Goal: Information Seeking & Learning: Learn about a topic

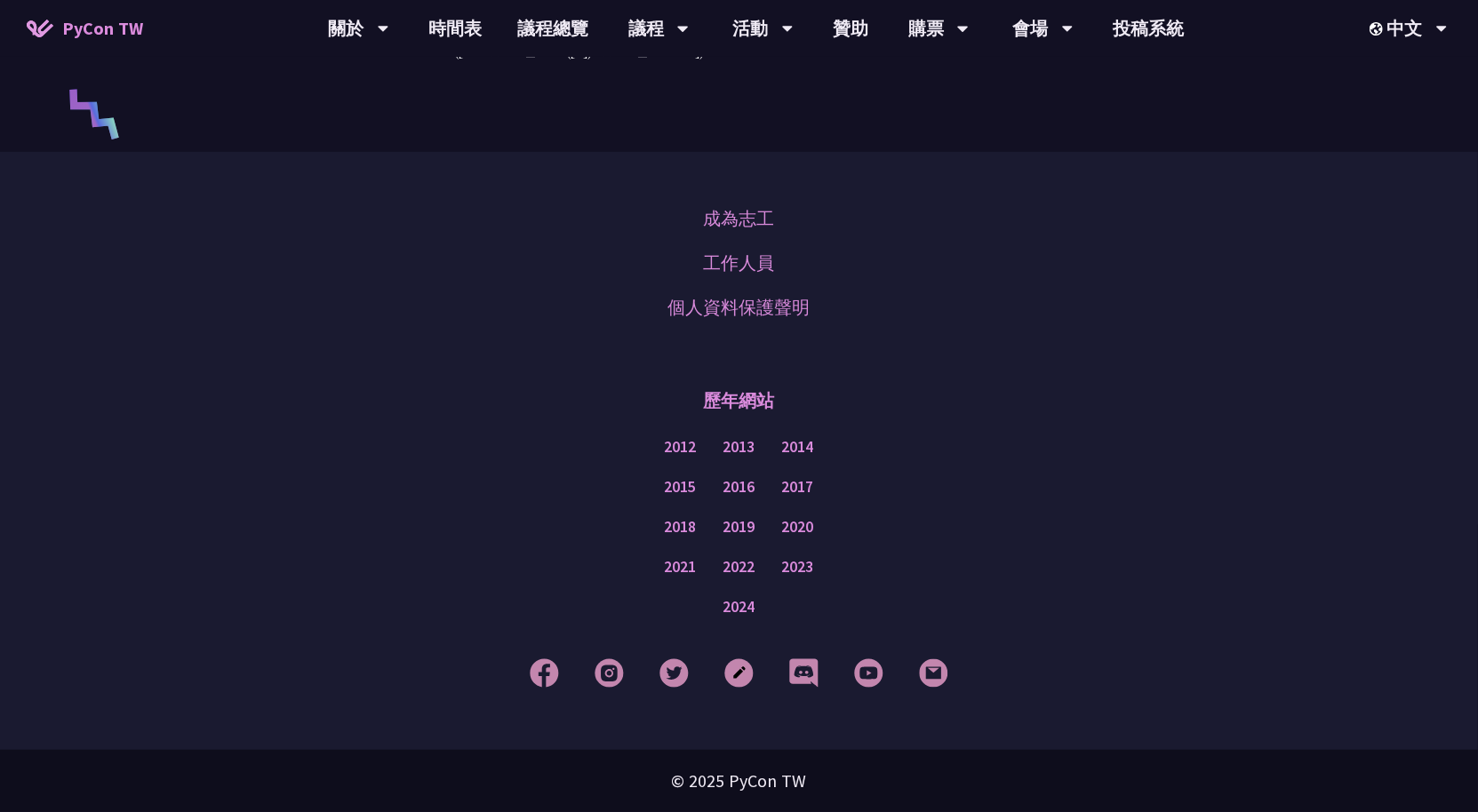
scroll to position [4538, 0]
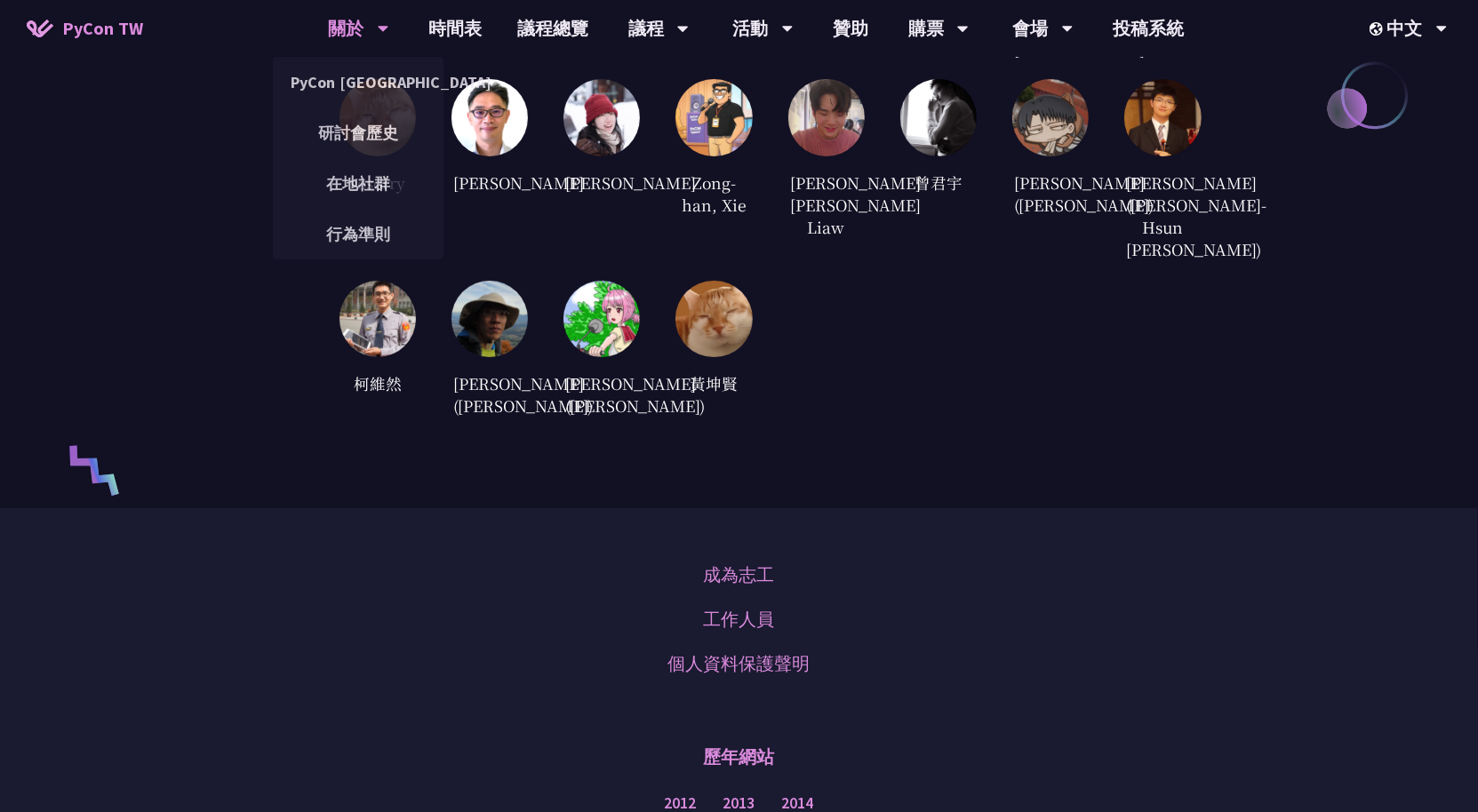
click at [344, 19] on div "關於" at bounding box center [358, 28] width 60 height 57
click at [374, 88] on link "PyCon [GEOGRAPHIC_DATA]" at bounding box center [357, 82] width 171 height 42
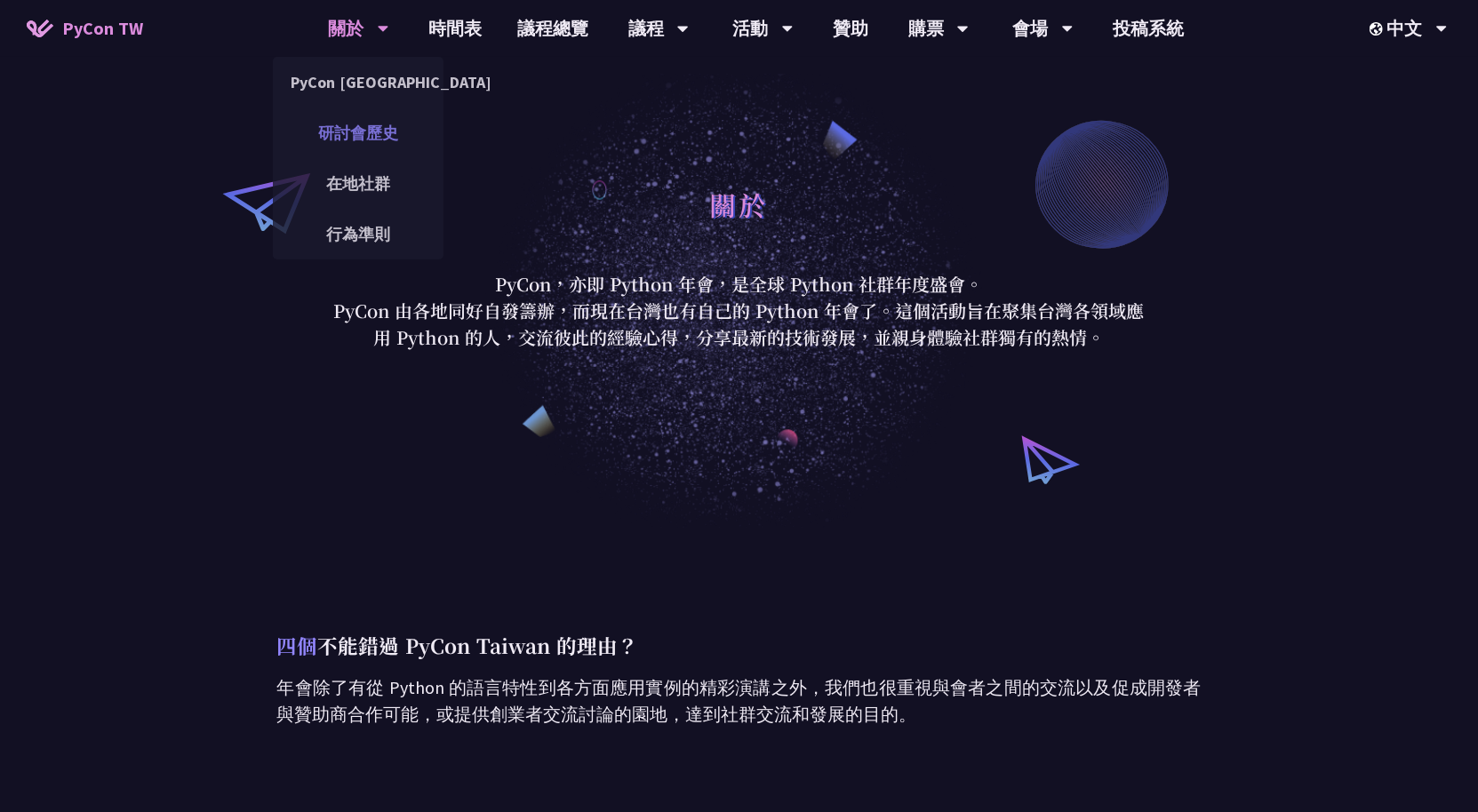
click at [376, 125] on link "研討會歷史" at bounding box center [357, 133] width 171 height 42
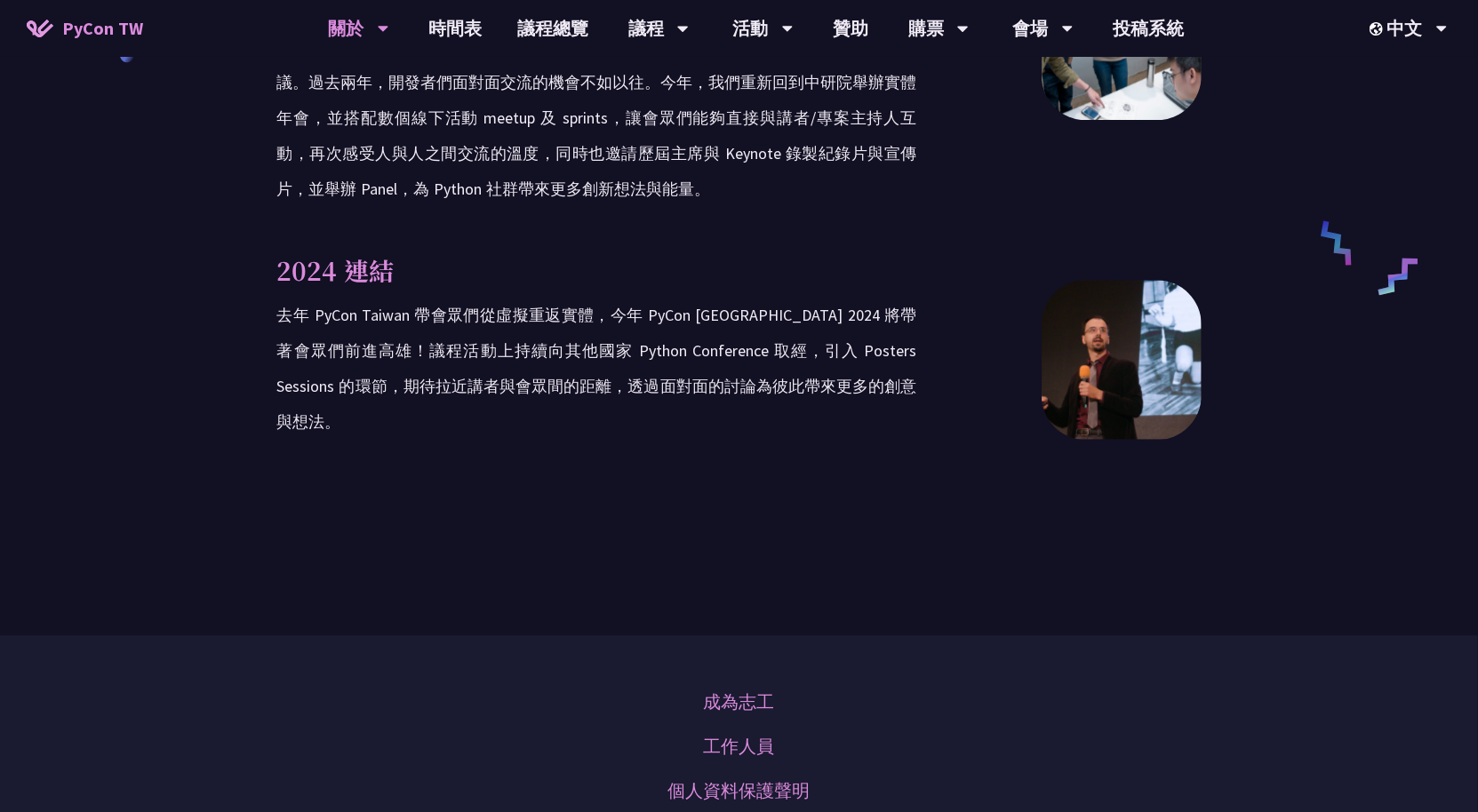
scroll to position [2872, 0]
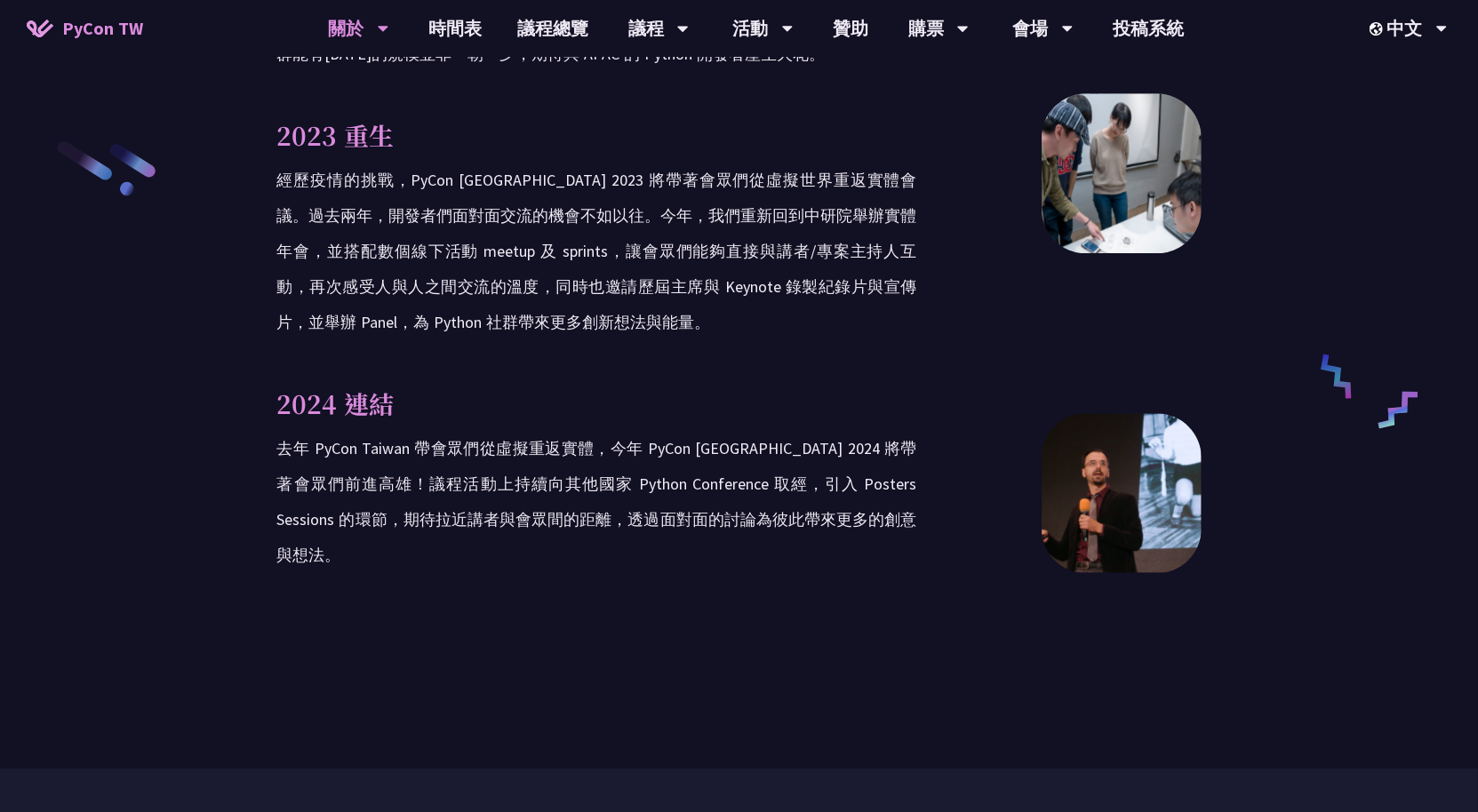
drag, startPoint x: 319, startPoint y: 410, endPoint x: 402, endPoint y: 414, distance: 83.1
click at [399, 431] on p "去年 PyCon Taiwan 帶會眾們從虛擬重返實體，今年 PyCon [GEOGRAPHIC_DATA] 2024 將帶著會眾們前進高雄！議程活動上持續向…" at bounding box center [596, 503] width 640 height 143
drag, startPoint x: 406, startPoint y: 415, endPoint x: 315, endPoint y: 414, distance: 91.0
click at [315, 431] on p "去年 PyCon Taiwan 帶會眾們從虛擬重返實體，今年 PyCon [GEOGRAPHIC_DATA] 2024 將帶著會眾們前進高雄！議程活動上持續向…" at bounding box center [596, 503] width 640 height 143
copy p "PyCon [GEOGRAPHIC_DATA]"
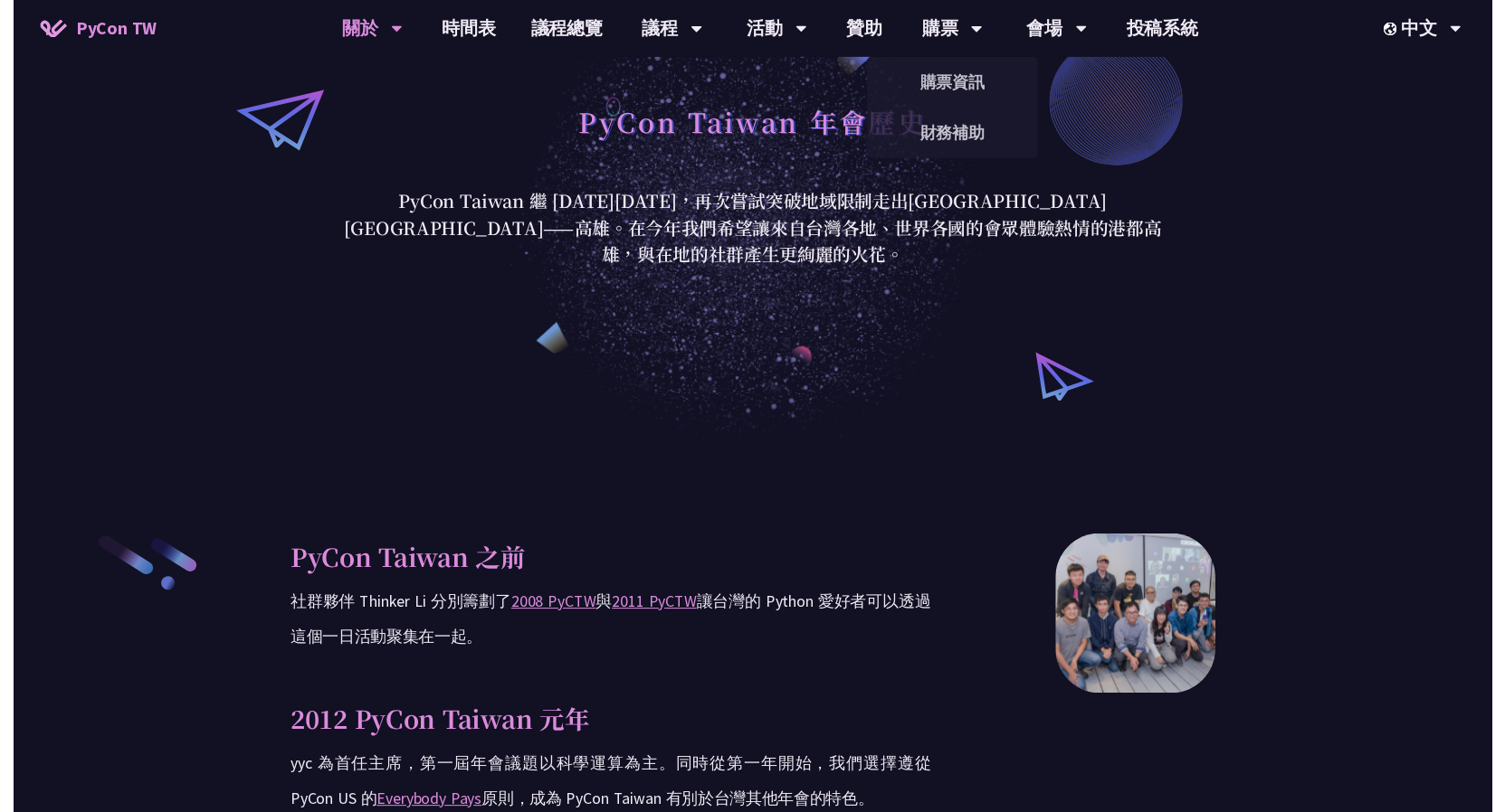
scroll to position [0, 0]
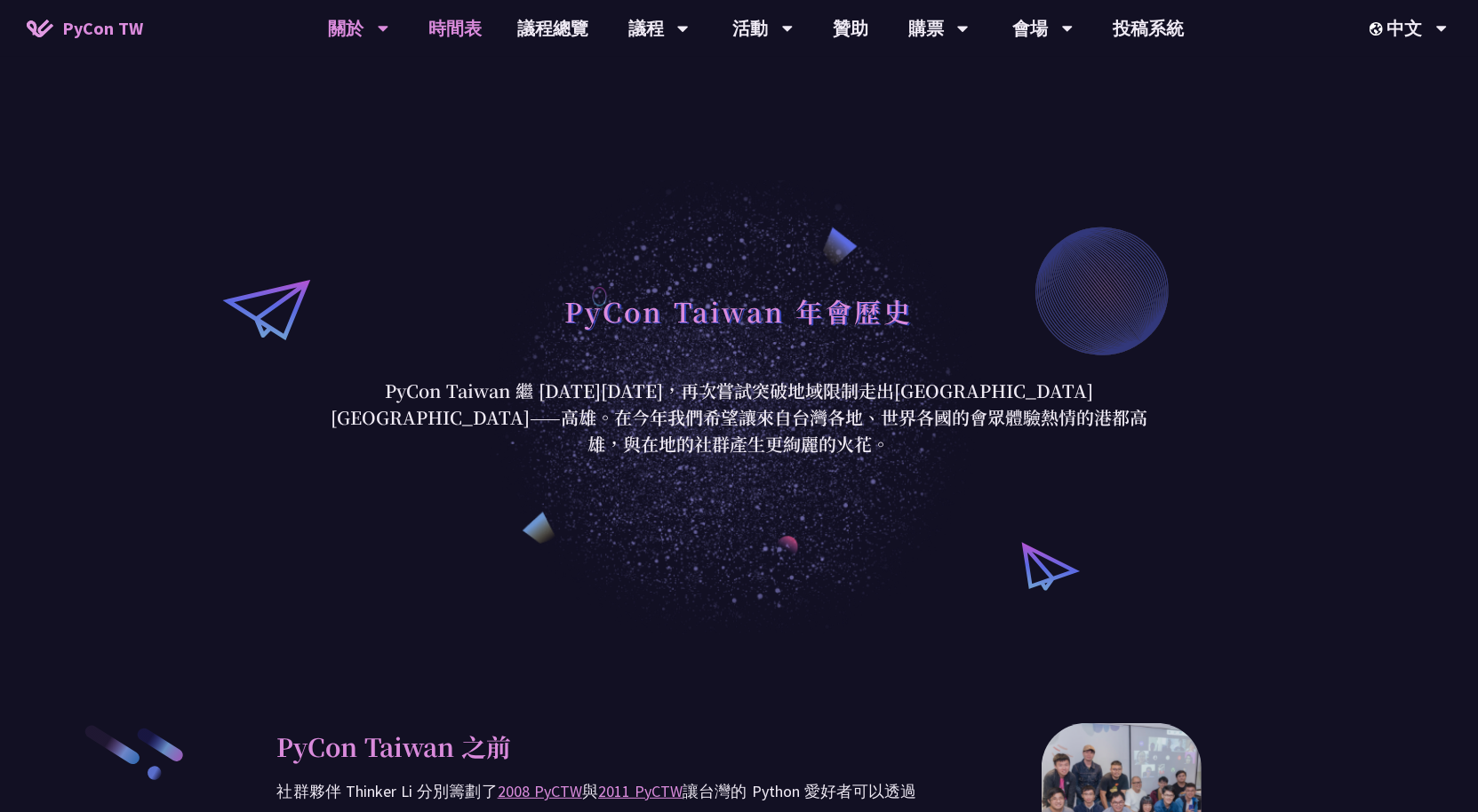
click at [447, 22] on link "時間表" at bounding box center [455, 28] width 88 height 57
